Goal: Communication & Community: Participate in discussion

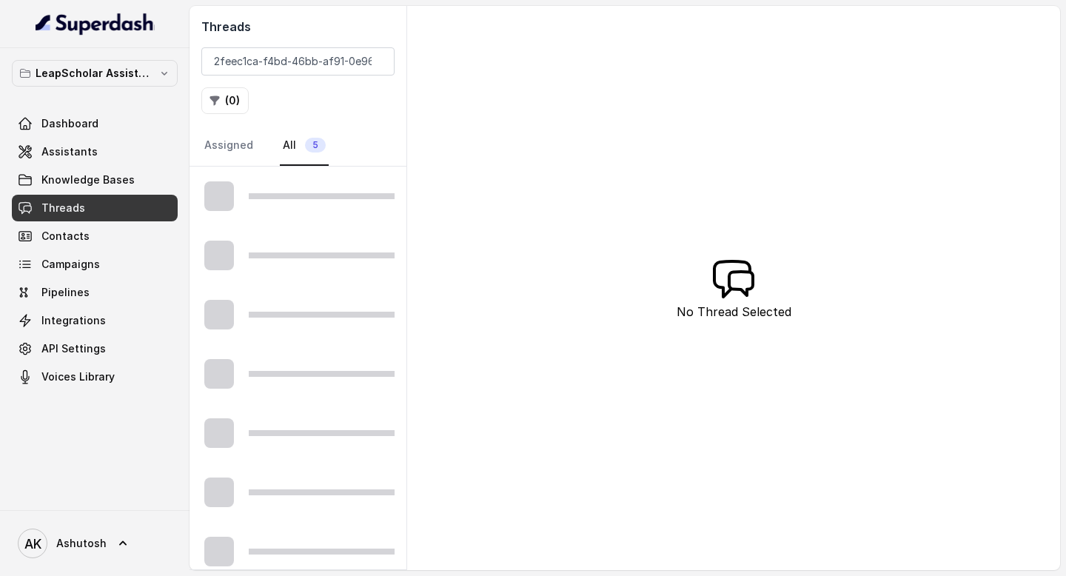
scroll to position [0, 48]
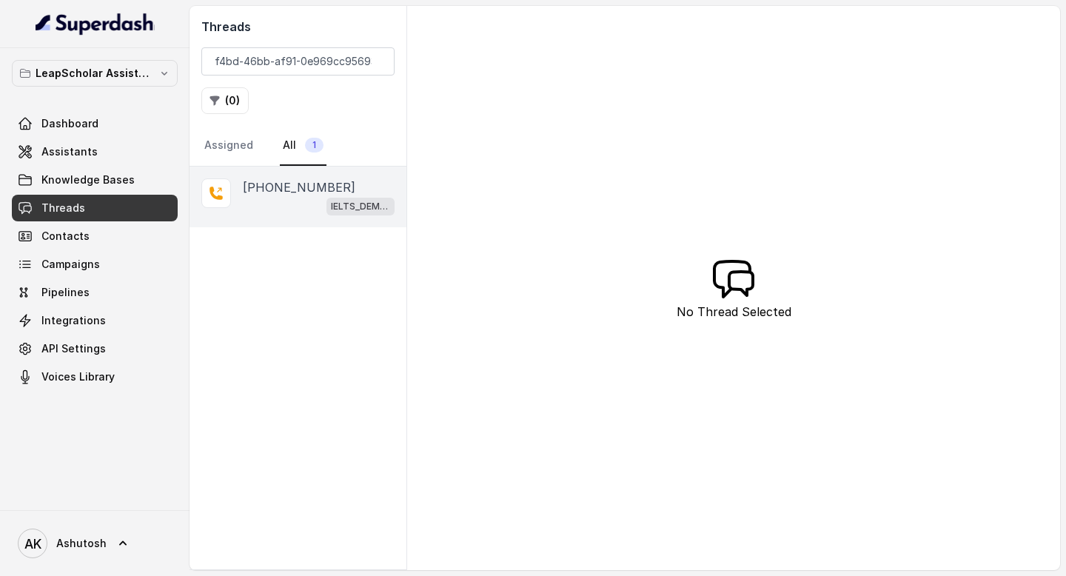
click at [293, 189] on p "[PHONE_NUMBER]" at bounding box center [299, 187] width 113 height 18
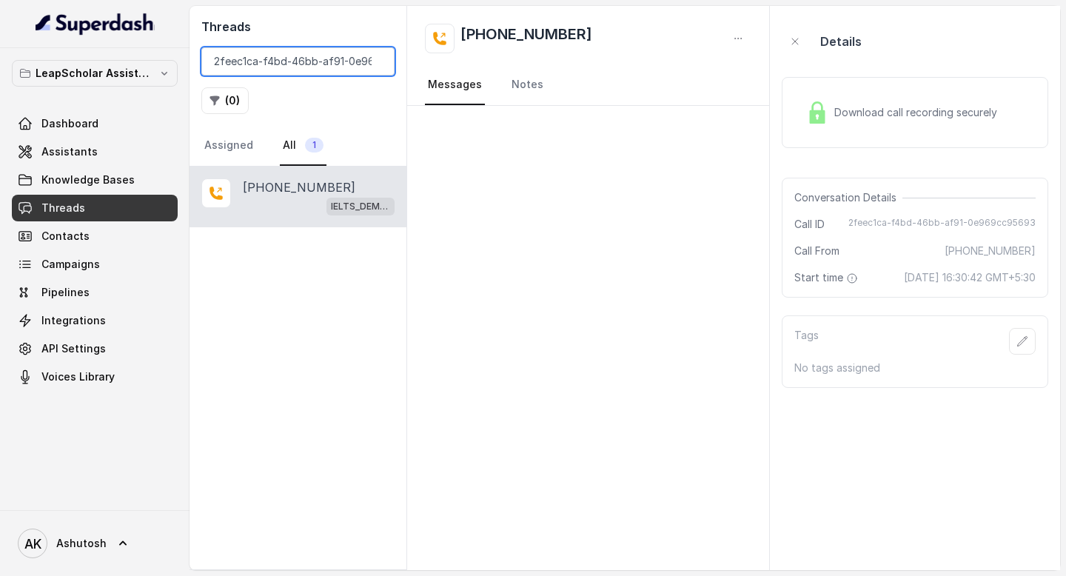
click at [278, 59] on input "2feec1ca-f4bd-46bb-af91-0e969cc95693" at bounding box center [297, 61] width 193 height 28
paste input "167f02b7-0cb0-4d8b-a7dc-25d97f66f182"
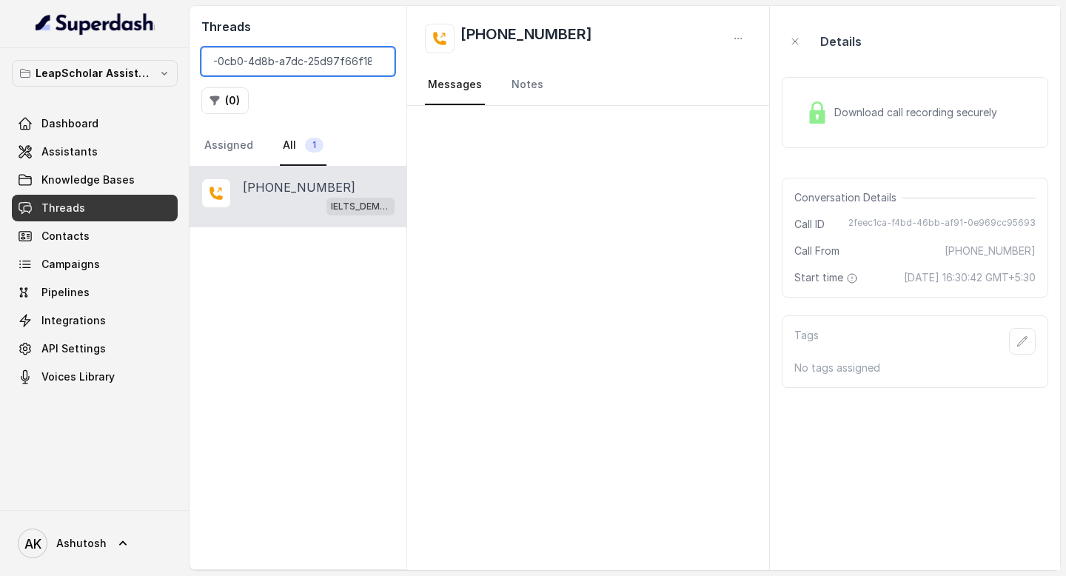
type input "167f02b7-0cb0-4d8b-a7dc-25d97f66f182"
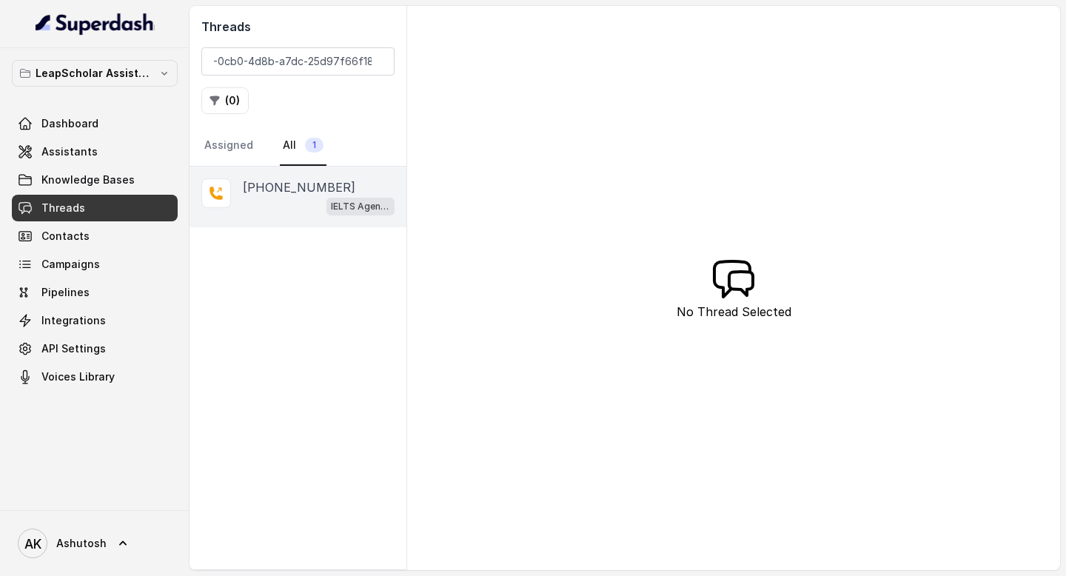
click at [303, 178] on p "[PHONE_NUMBER]" at bounding box center [299, 187] width 113 height 18
